Goal: Navigation & Orientation: Find specific page/section

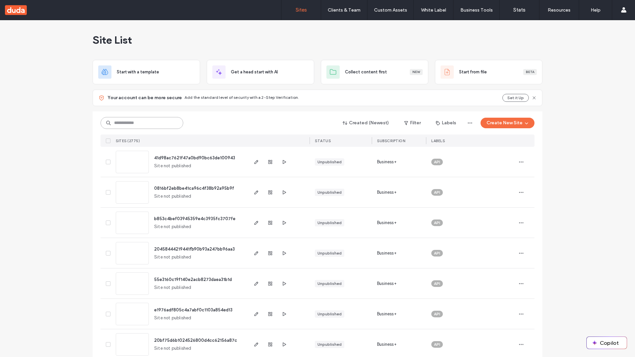
click at [142, 123] on input at bounding box center [142, 123] width 83 height 12
type input "**********"
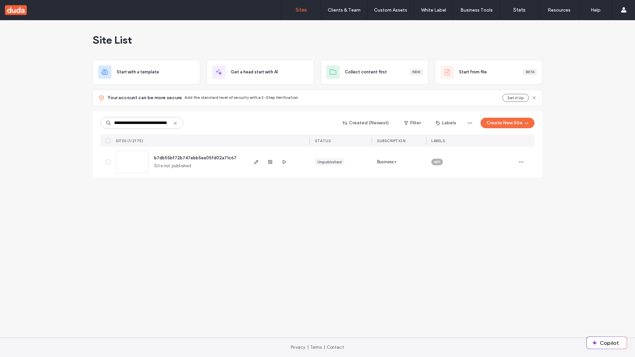
click at [195, 158] on span "b7db55bf72b747ebb5ea05fd02a71c67" at bounding box center [195, 157] width 82 height 5
